Goal: Download file/media

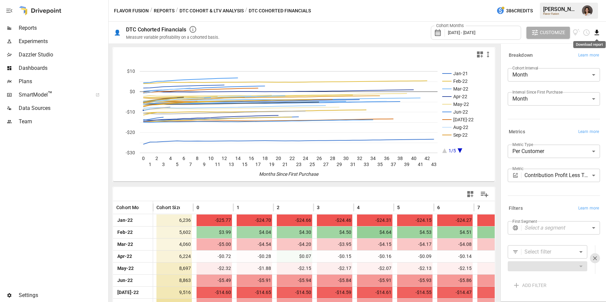
click at [595, 31] on icon "Download report" at bounding box center [597, 33] width 8 height 8
click at [573, 58] on li "Download as CSV" at bounding box center [576, 58] width 47 height 13
click at [601, 32] on div "👤 DTC Cohorted Financials Measure variable profitability on a cohorted basis. C…" at bounding box center [358, 33] width 498 height 22
click at [599, 32] on icon "Download report" at bounding box center [597, 33] width 8 height 8
click at [593, 57] on li "Download as CSV" at bounding box center [576, 58] width 47 height 13
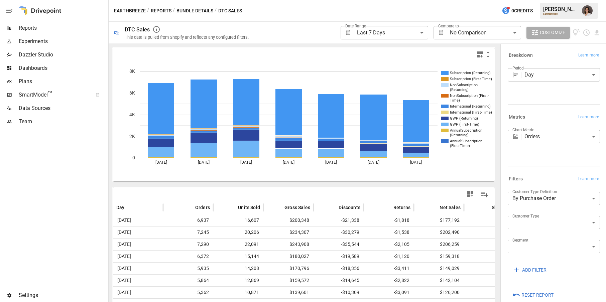
scroll to position [23, 0]
